Goal: Task Accomplishment & Management: Use online tool/utility

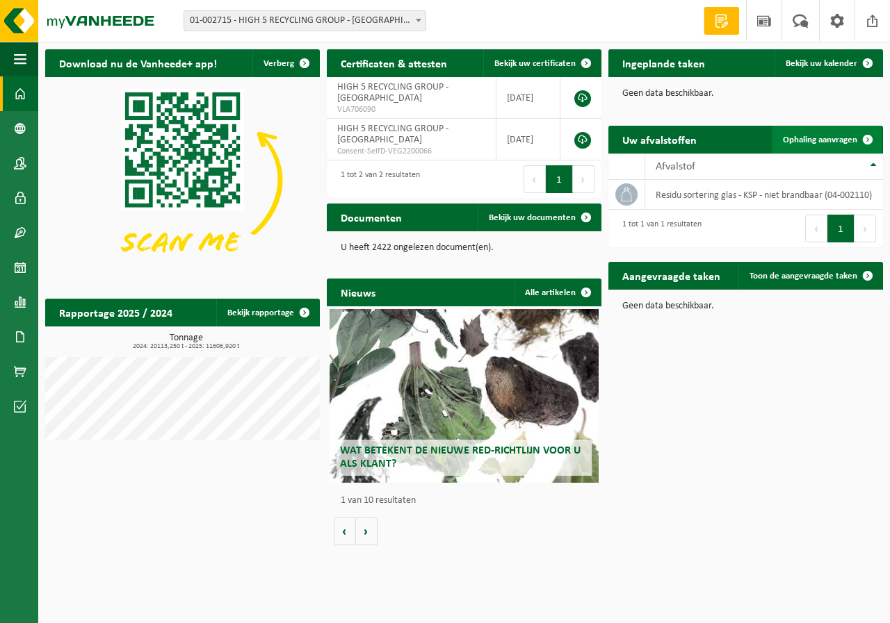
click at [819, 139] on span "Ophaling aanvragen" at bounding box center [820, 140] width 74 height 9
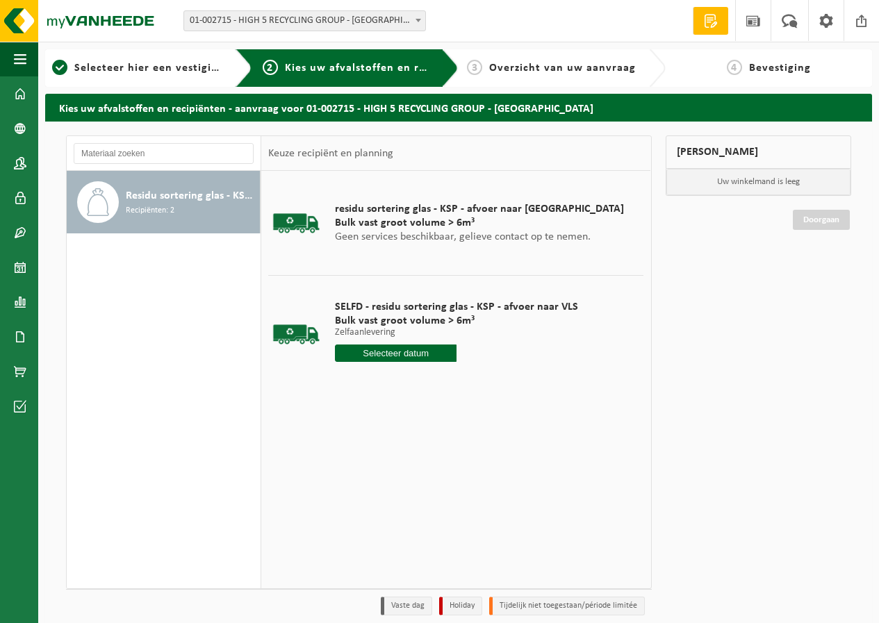
click at [387, 350] on input "text" at bounding box center [396, 353] width 122 height 17
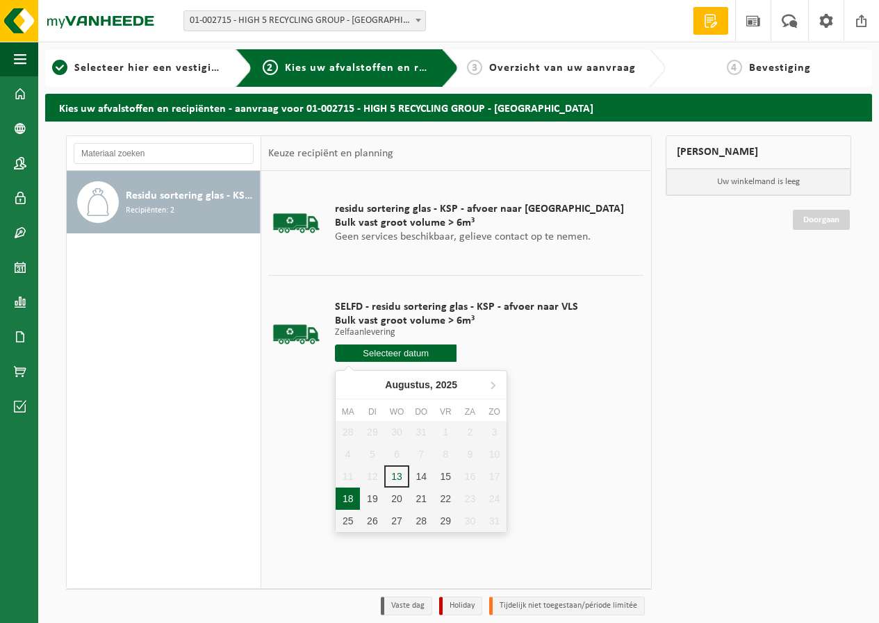
click at [350, 498] on div "18" at bounding box center [348, 499] width 24 height 22
type input "Van 2025-08-18"
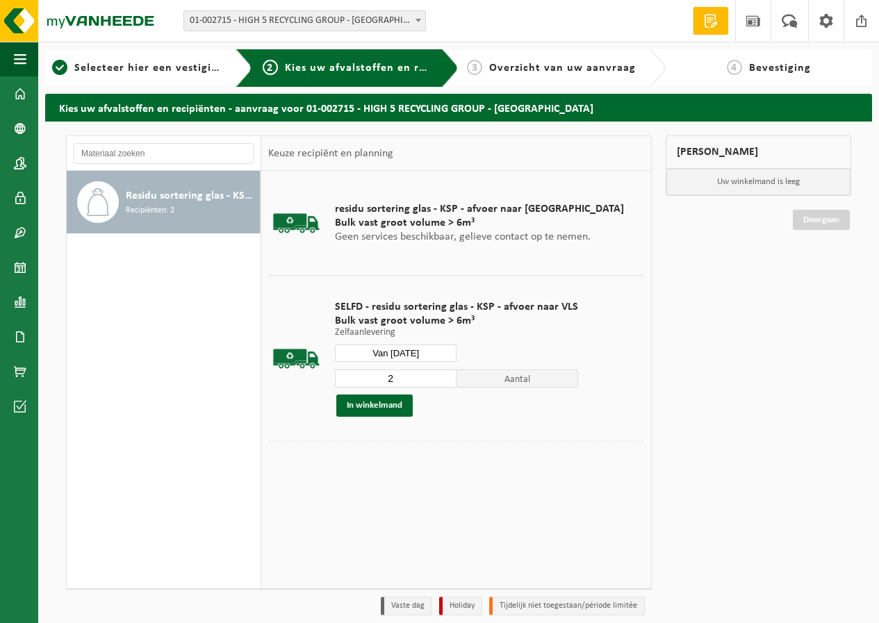
type input "2"
click at [441, 375] on input "2" at bounding box center [396, 379] width 122 height 18
click at [396, 403] on button "In winkelmand" at bounding box center [374, 406] width 76 height 22
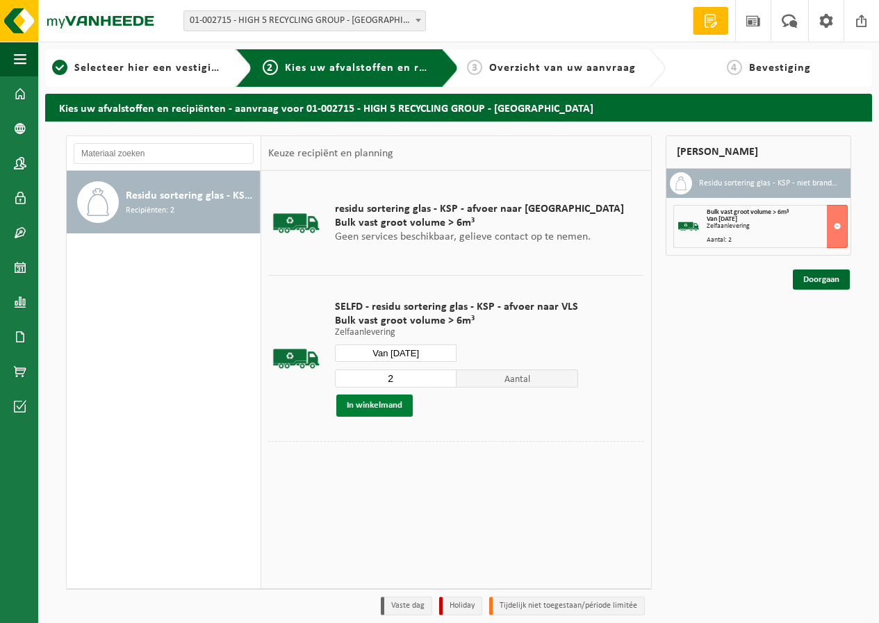
click at [382, 400] on button "In winkelmand" at bounding box center [374, 406] width 76 height 22
click at [392, 410] on button "In winkelmand" at bounding box center [374, 406] width 76 height 22
click at [409, 353] on input "Van 2025-08-18" at bounding box center [396, 353] width 122 height 17
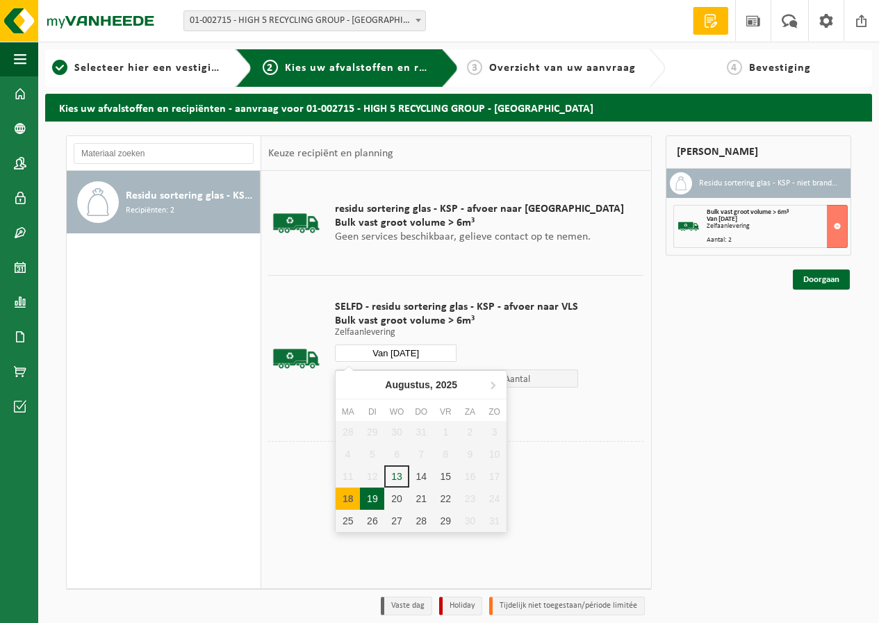
click at [373, 495] on div "19" at bounding box center [372, 499] width 24 height 22
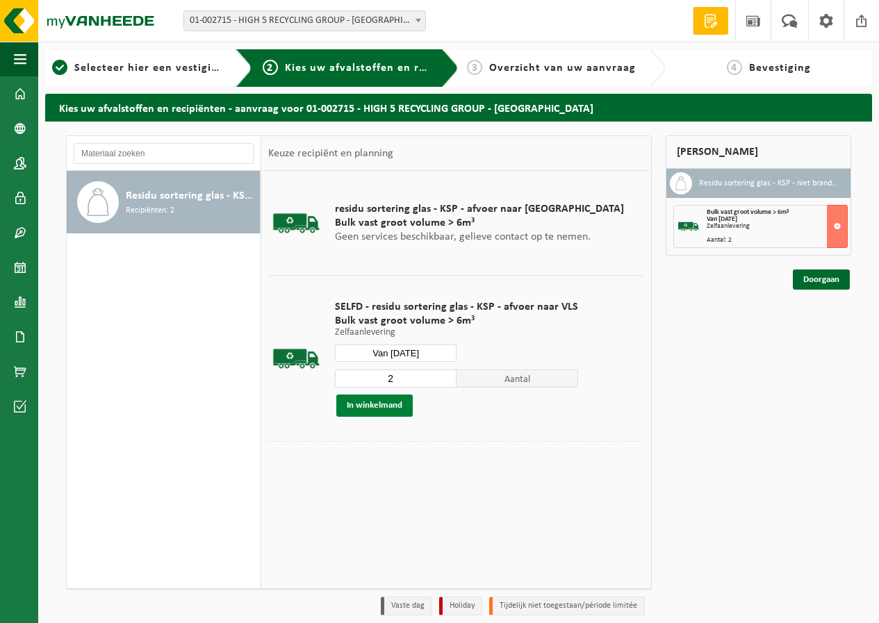
click at [381, 402] on button "In winkelmand" at bounding box center [374, 406] width 76 height 22
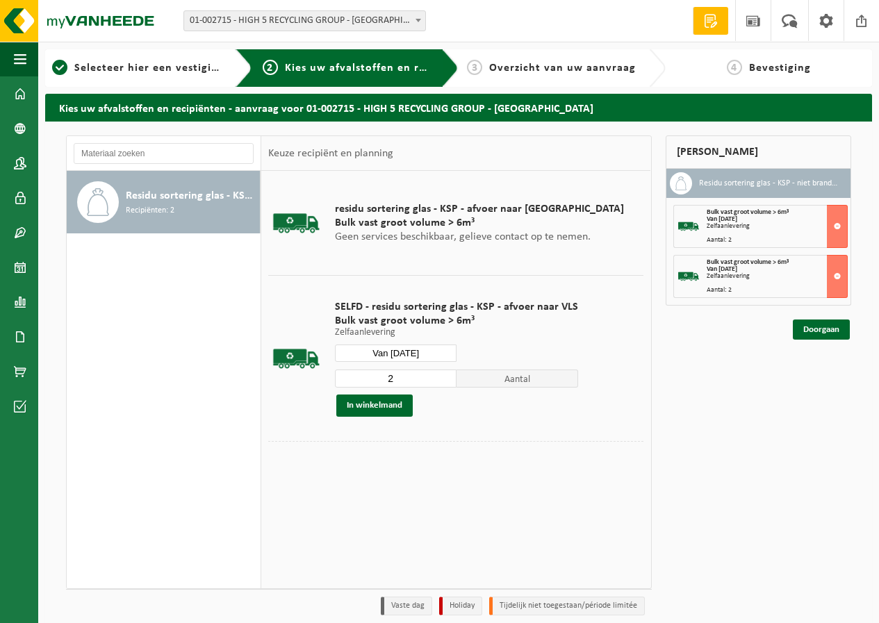
click at [407, 355] on input "Van 2025-08-19" at bounding box center [396, 353] width 122 height 17
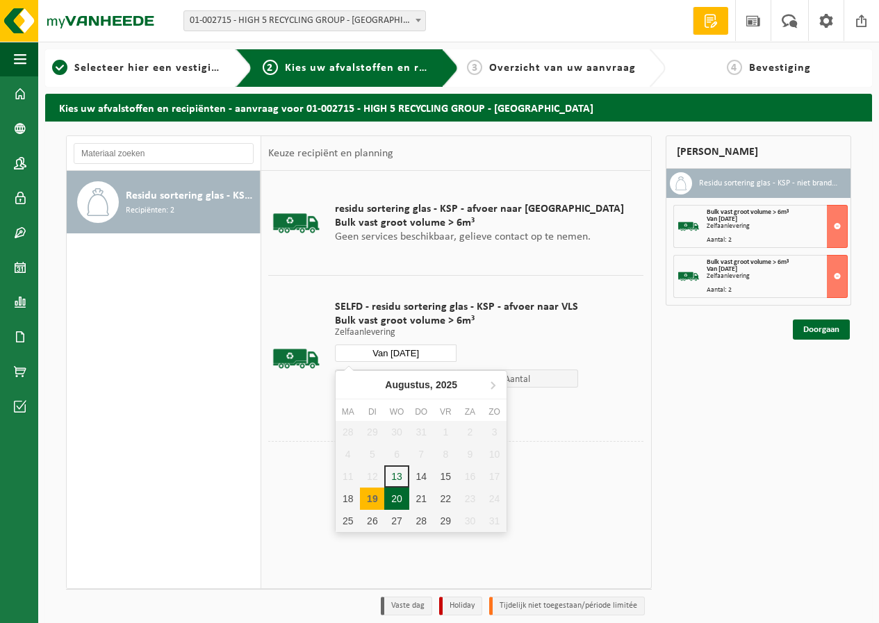
click at [399, 490] on div "20" at bounding box center [396, 499] width 24 height 22
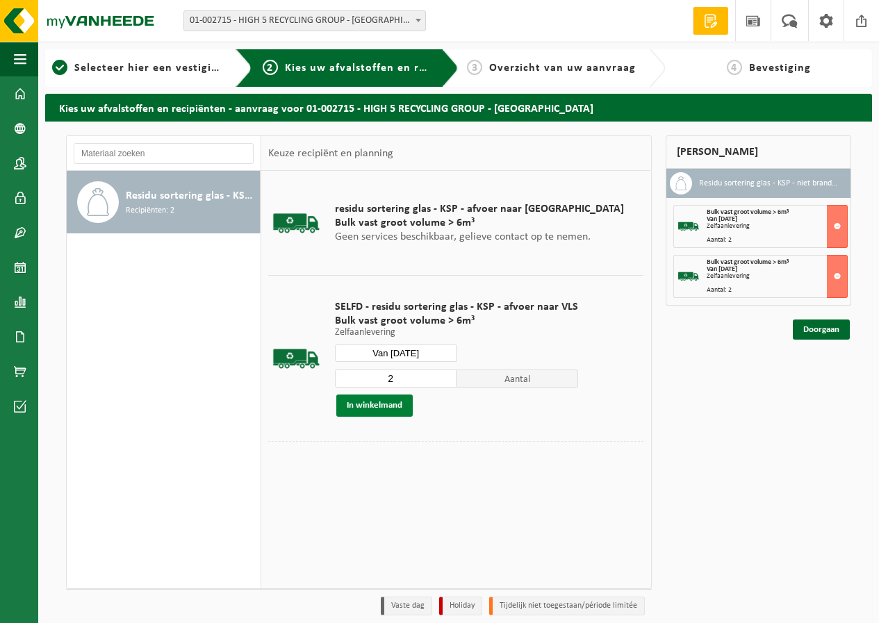
click at [375, 413] on button "In winkelmand" at bounding box center [374, 406] width 76 height 22
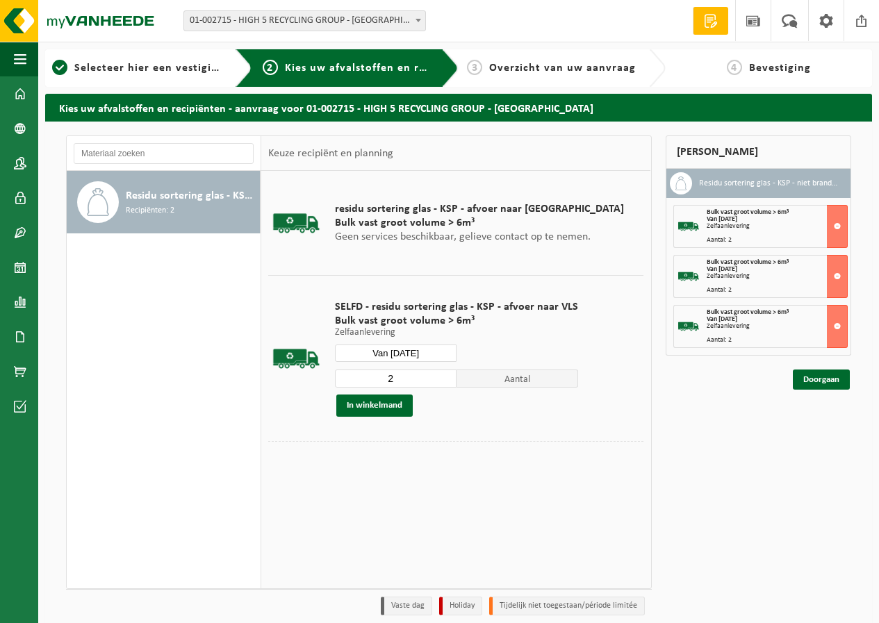
click at [402, 351] on input "Van 2025-08-20" at bounding box center [396, 353] width 122 height 17
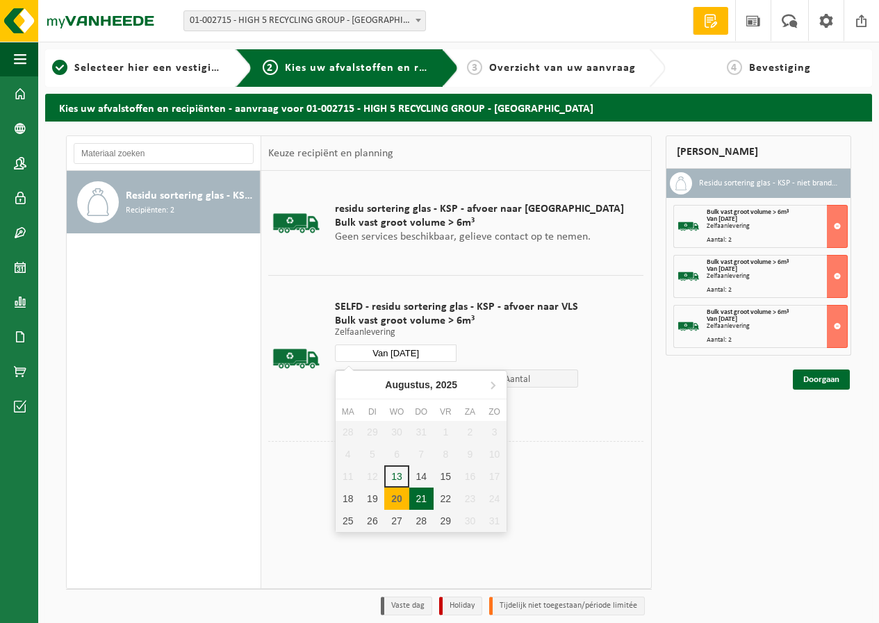
click at [420, 497] on div "21" at bounding box center [421, 499] width 24 height 22
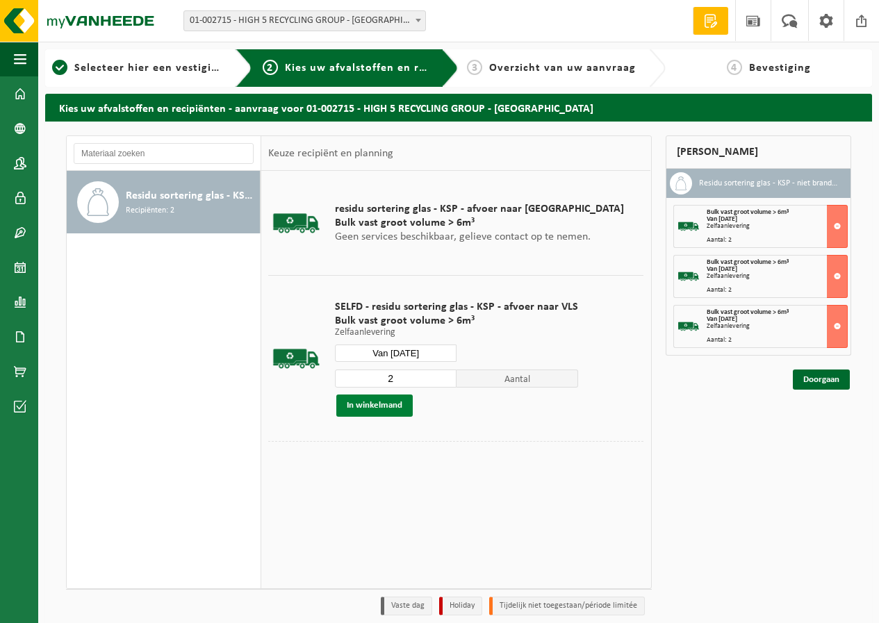
click at [392, 398] on button "In winkelmand" at bounding box center [374, 406] width 76 height 22
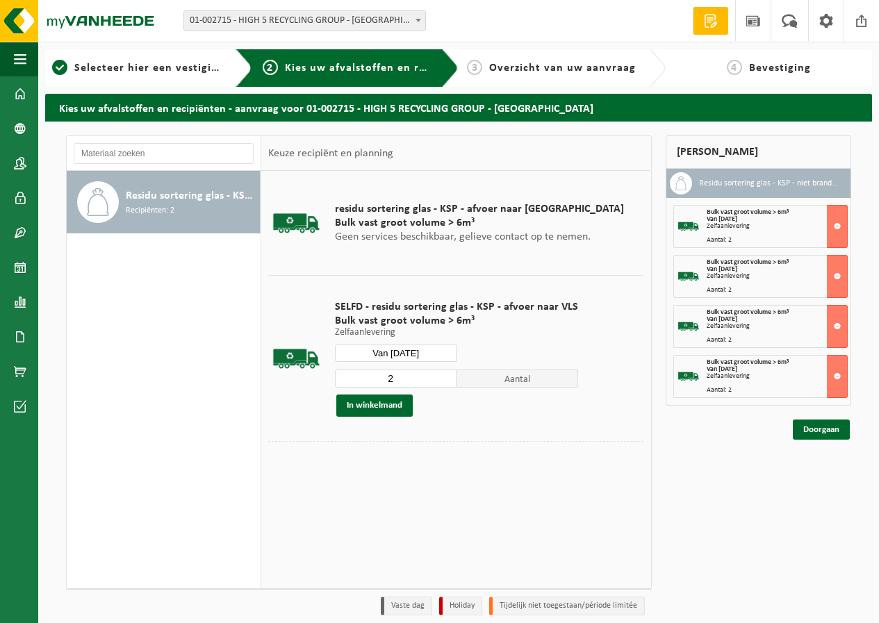
click at [409, 350] on input "Van 2025-08-21" at bounding box center [396, 353] width 122 height 17
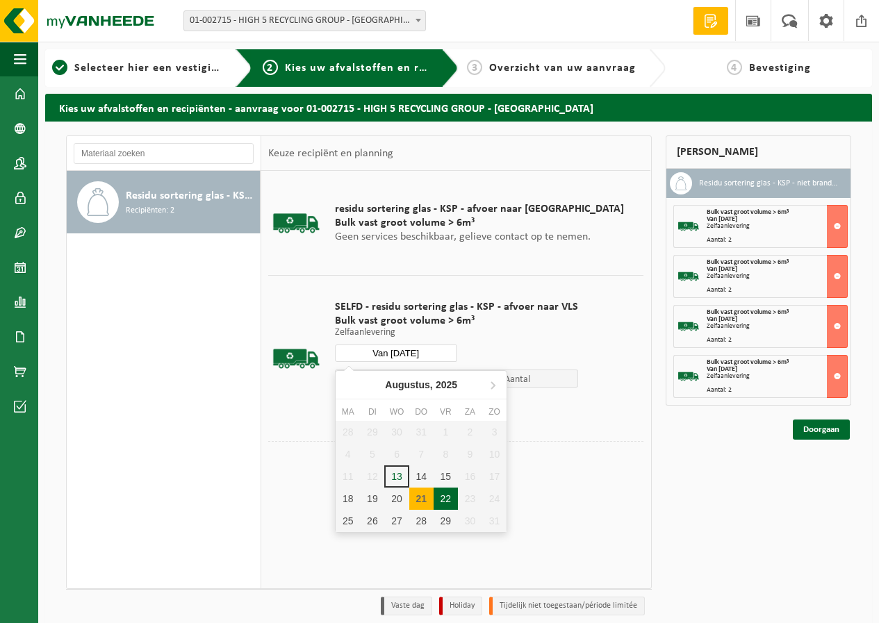
click at [443, 495] on div "22" at bounding box center [446, 499] width 24 height 22
type input "Van 2025-08-22"
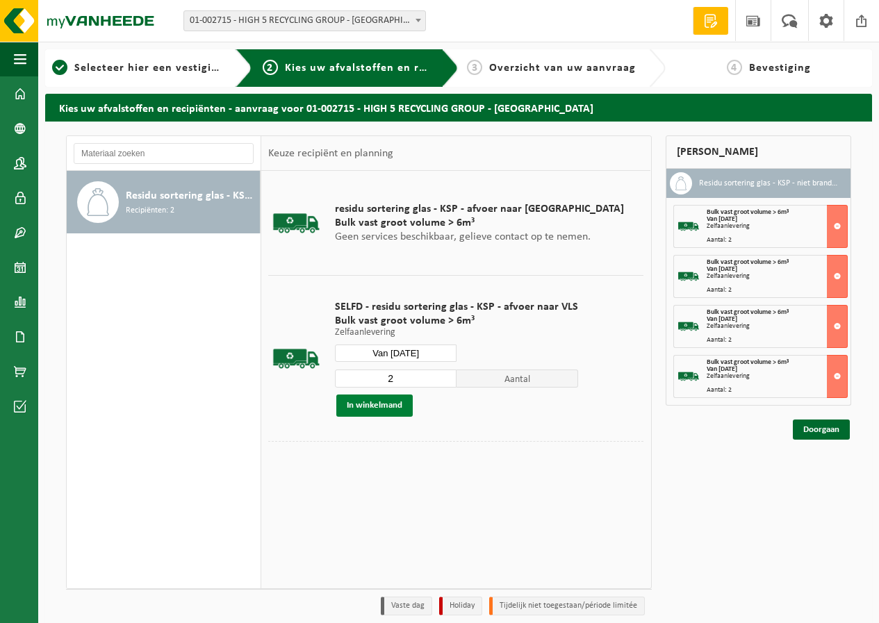
click at [387, 407] on button "In winkelmand" at bounding box center [374, 406] width 76 height 22
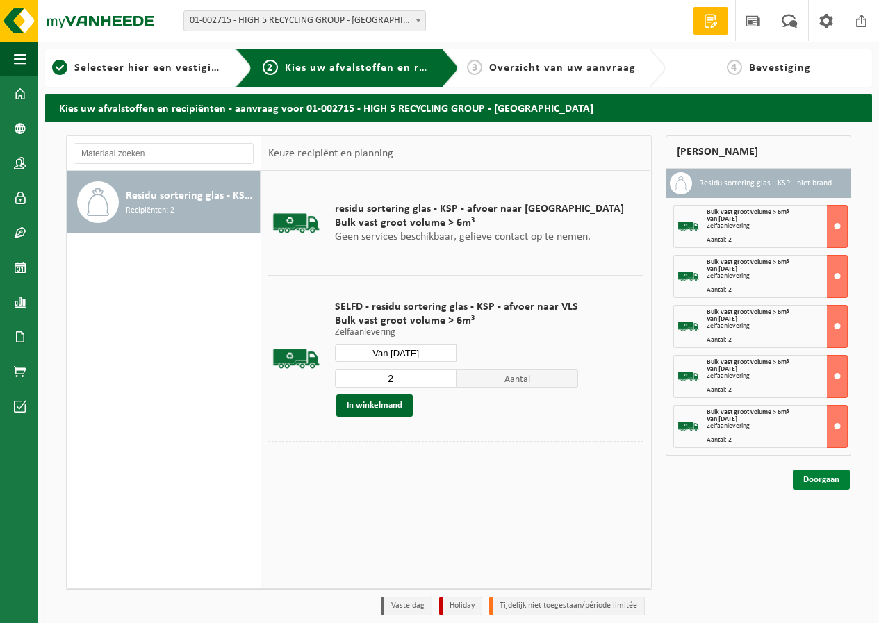
click at [820, 481] on link "Doorgaan" at bounding box center [821, 480] width 57 height 20
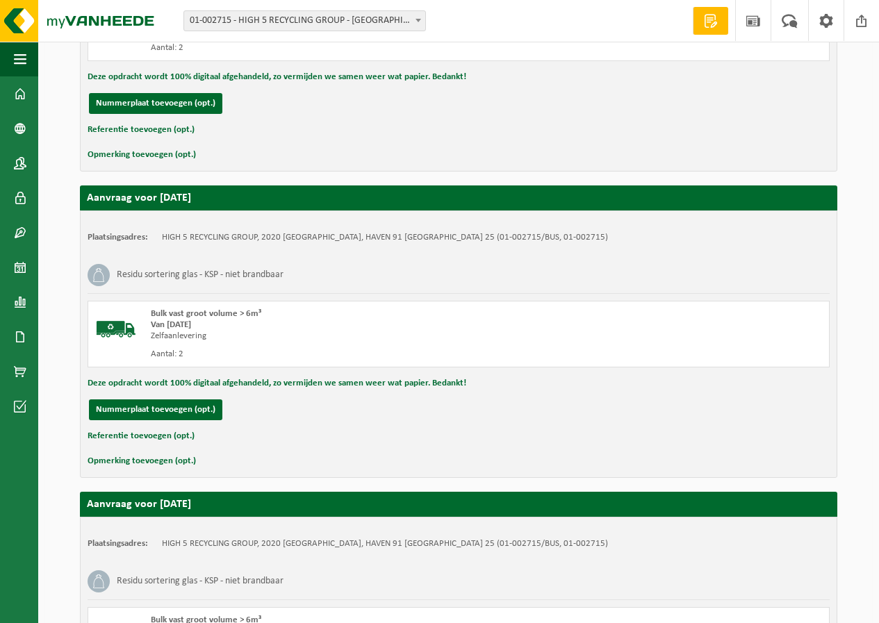
scroll to position [1270, 0]
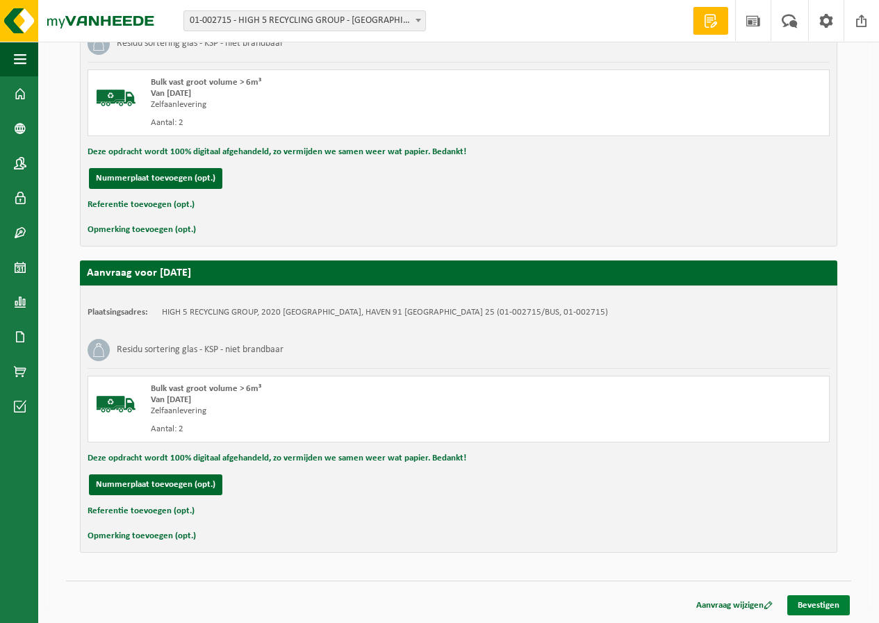
click at [826, 610] on link "Bevestigen" at bounding box center [818, 606] width 63 height 20
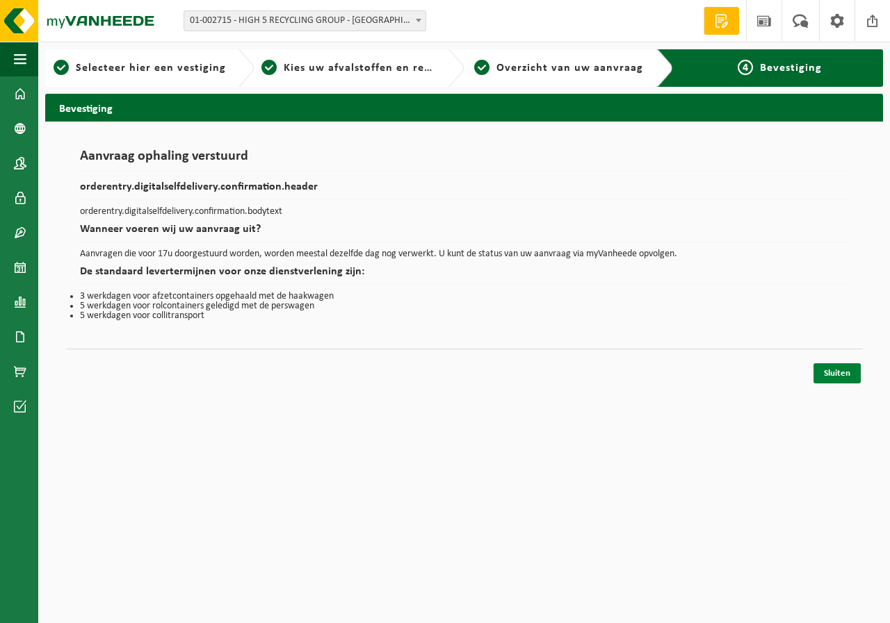
click at [822, 379] on link "Sluiten" at bounding box center [836, 373] width 47 height 20
